Goal: Information Seeking & Learning: Compare options

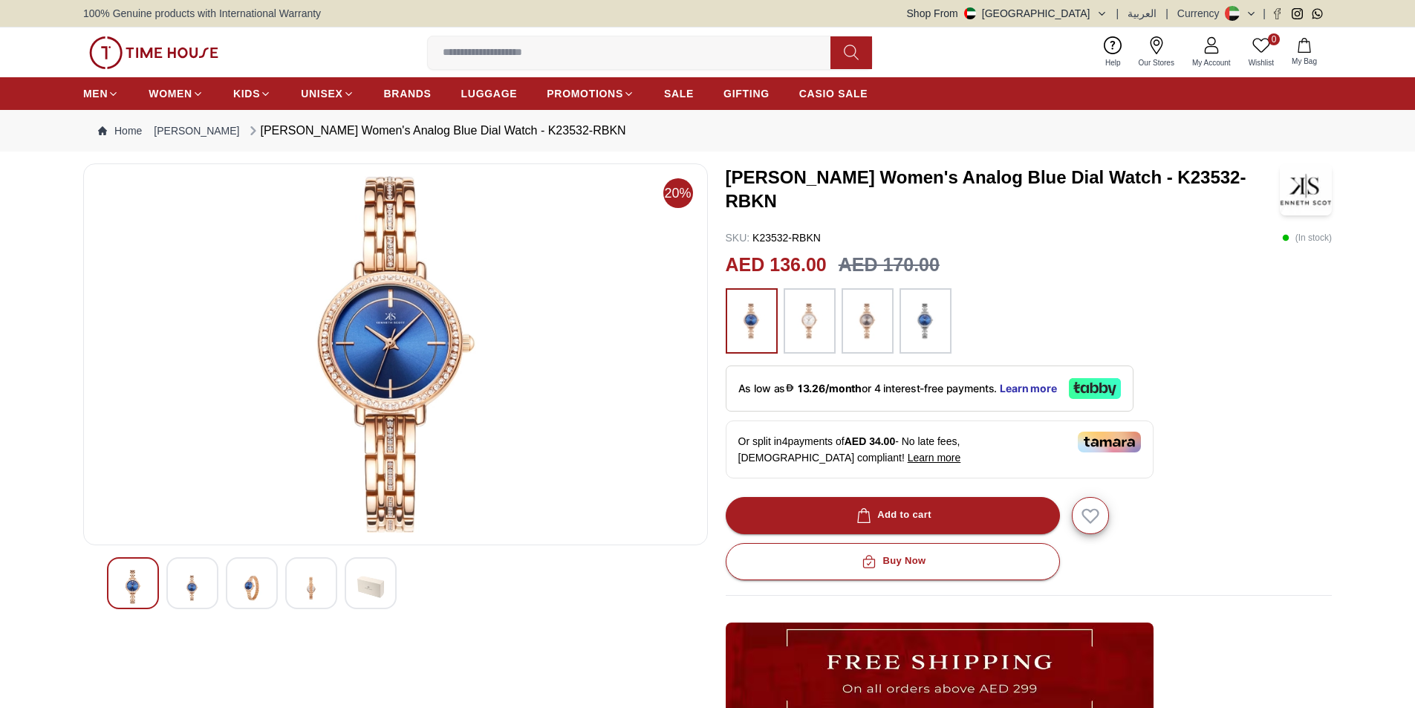
click at [818, 310] on img at bounding box center [809, 321] width 37 height 50
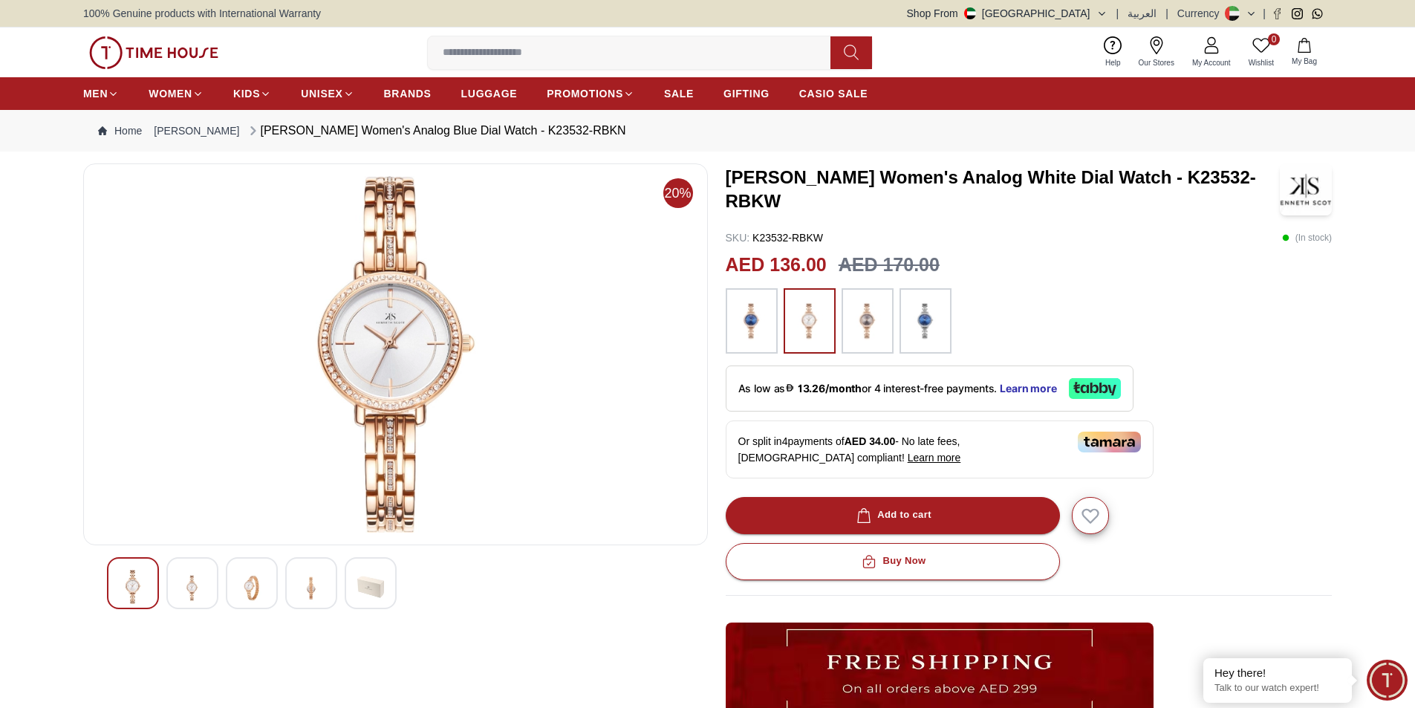
drag, startPoint x: 930, startPoint y: 320, endPoint x: 909, endPoint y: 319, distance: 21.5
click at [909, 319] on img at bounding box center [925, 321] width 37 height 50
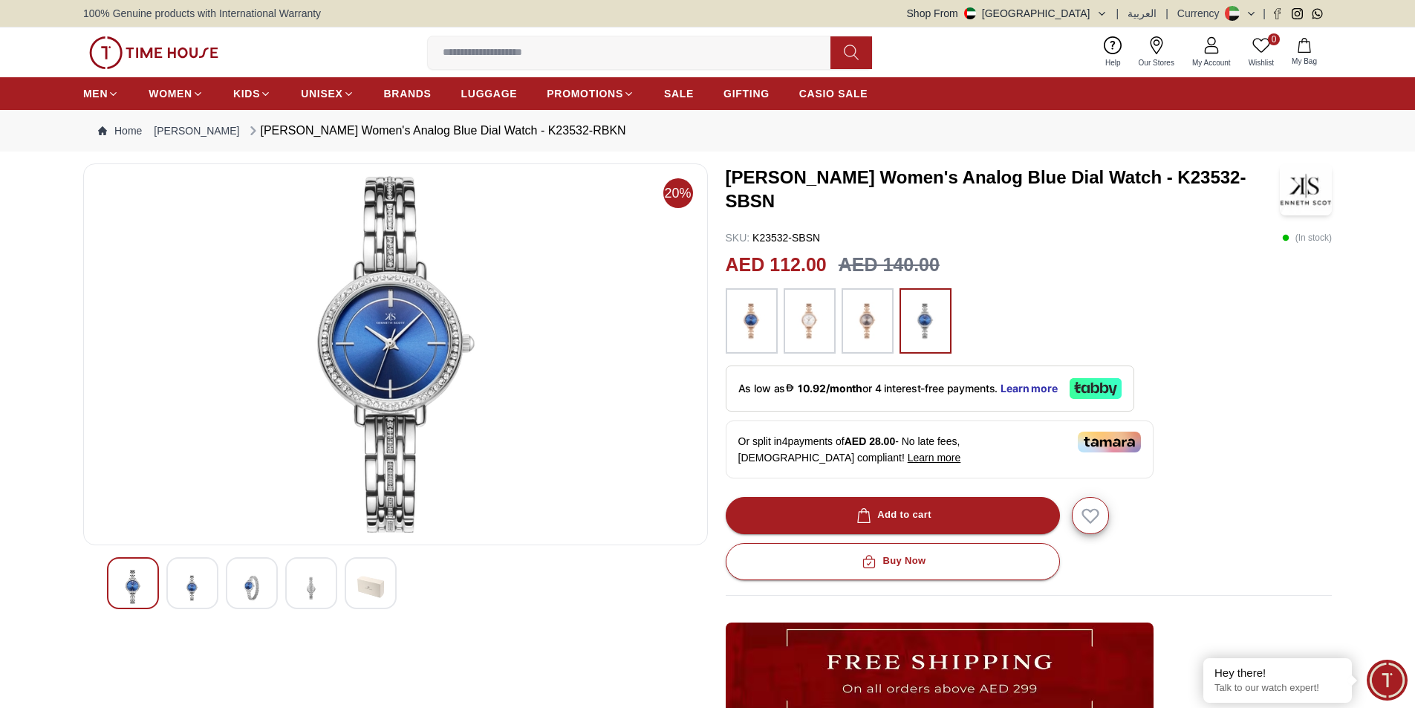
click at [864, 317] on img at bounding box center [867, 321] width 37 height 50
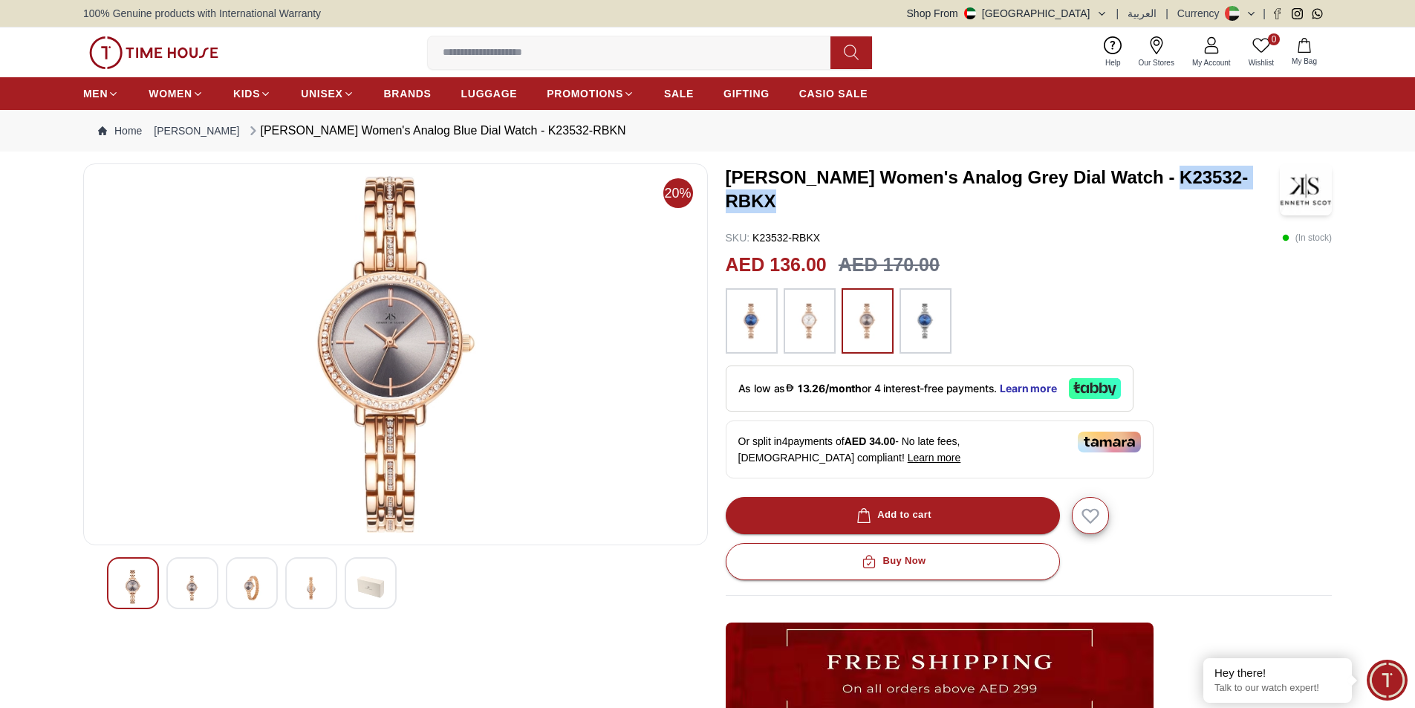
drag, startPoint x: 1152, startPoint y: 189, endPoint x: 1279, endPoint y: 180, distance: 126.6
click at [1279, 180] on h3 "[PERSON_NAME] Women's Analog Grey Dial Watch - K23532-RBKX" at bounding box center [1003, 190] width 555 height 48
copy h3 "K23532-RBKX"
